Goal: Task Accomplishment & Management: Use online tool/utility

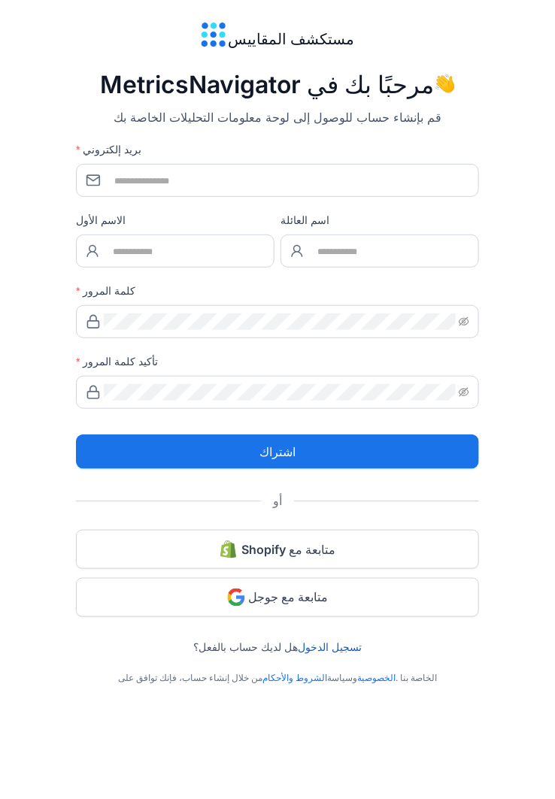
click at [160, 588] on button "متابعة مع جوجل" at bounding box center [277, 597] width 403 height 39
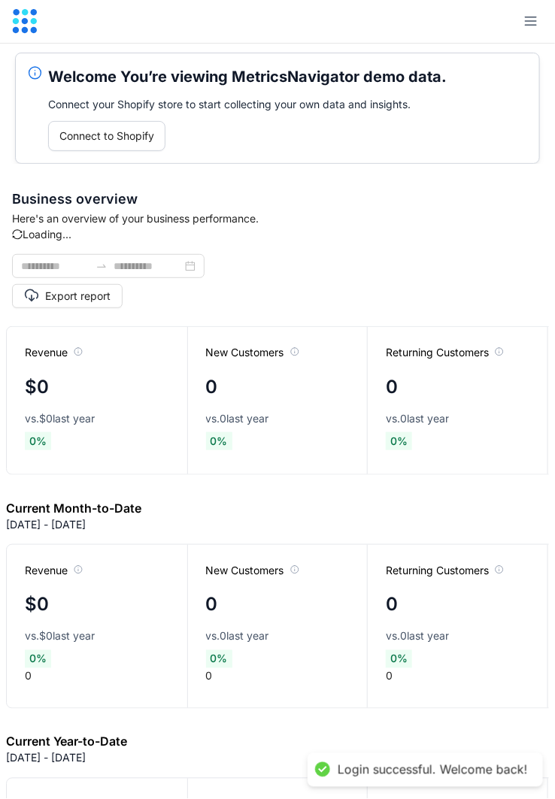
type input "**********"
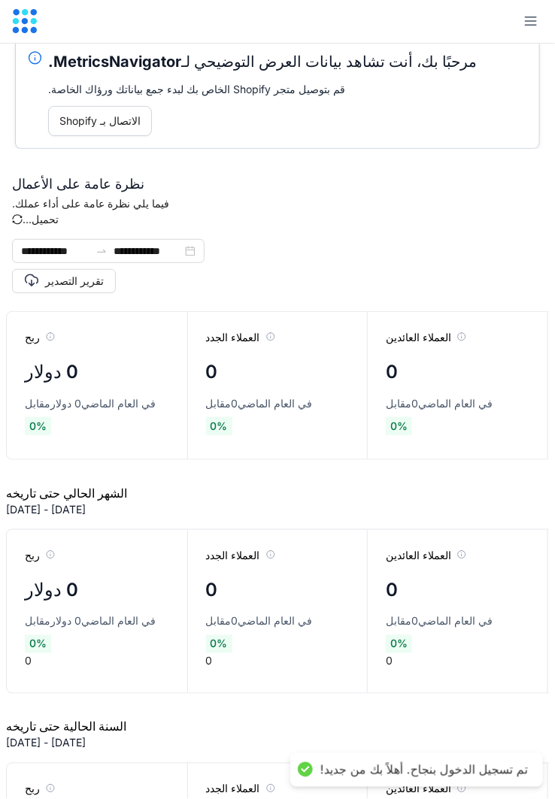
scroll to position [23, 0]
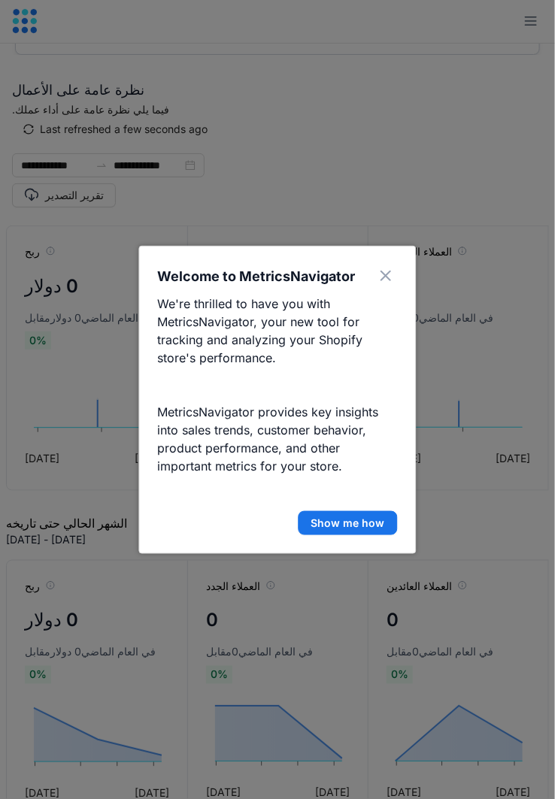
scroll to position [113, 0]
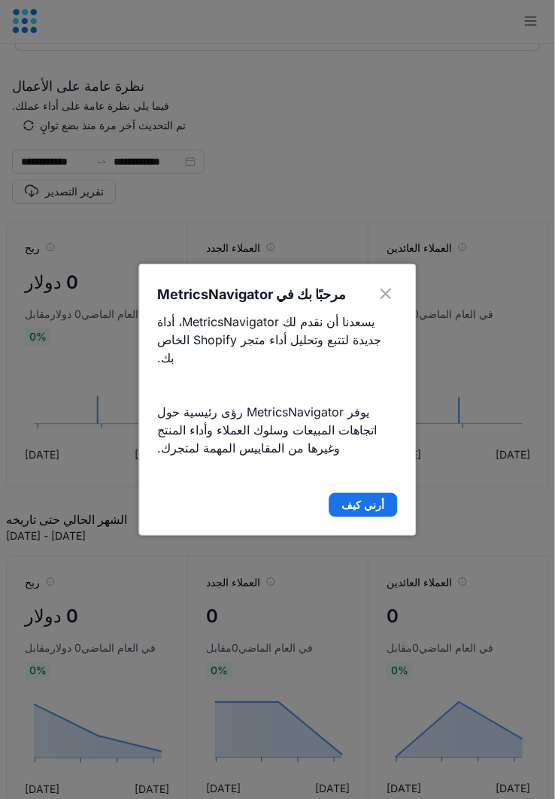
click at [347, 493] on button "أرني كيف" at bounding box center [363, 505] width 68 height 24
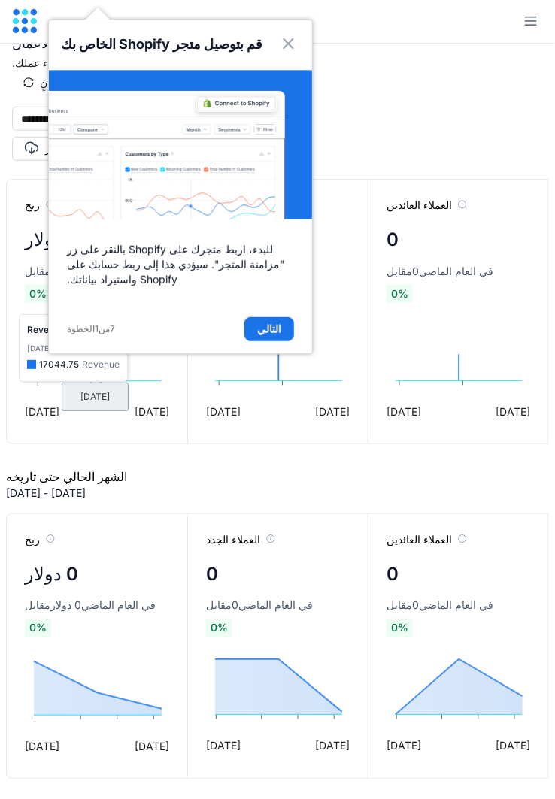
scroll to position [159, 0]
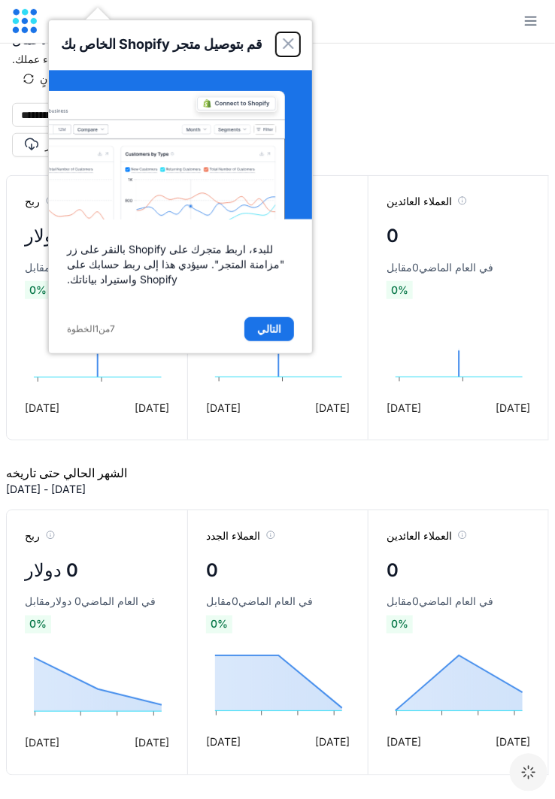
click at [298, 39] on button "يغلق" at bounding box center [288, 44] width 24 height 24
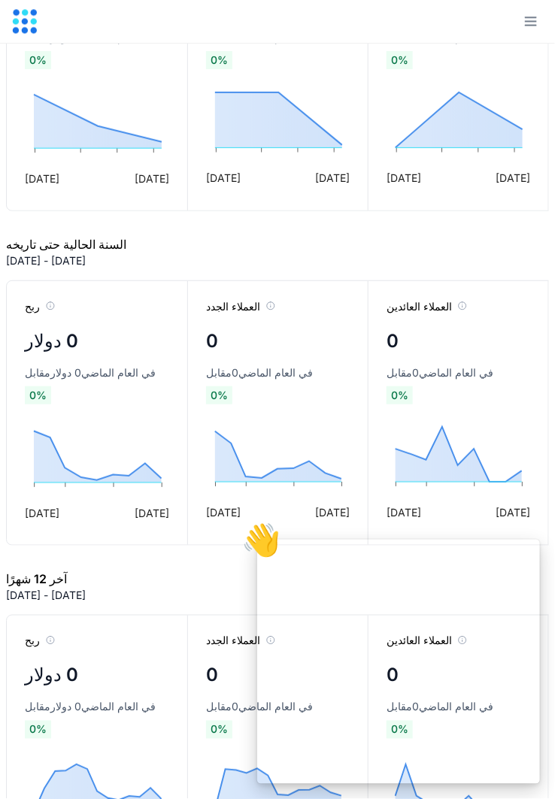
scroll to position [704, 0]
